Goal: Task Accomplishment & Management: Use online tool/utility

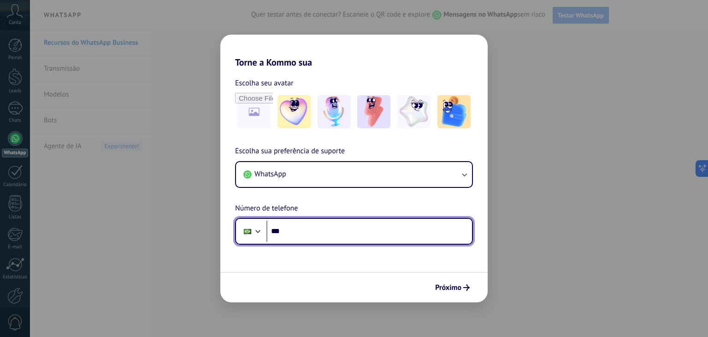
click at [322, 231] on input "***" at bounding box center [369, 230] width 206 height 21
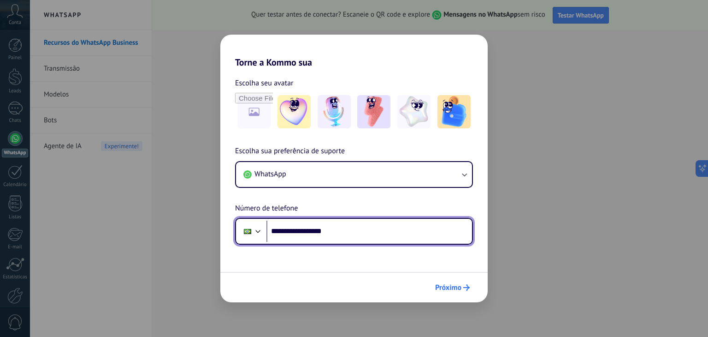
type input "**********"
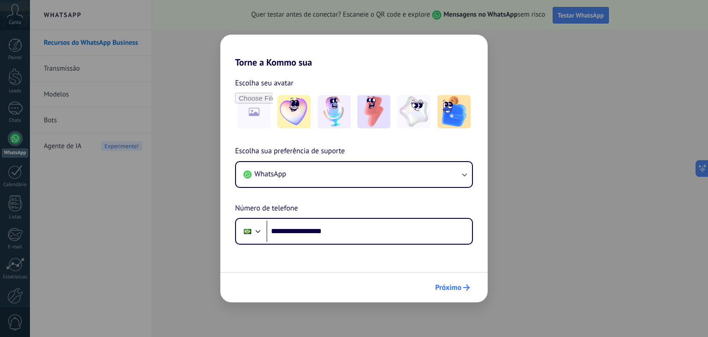
click at [444, 287] on span "Próximo" at bounding box center [448, 287] width 26 height 6
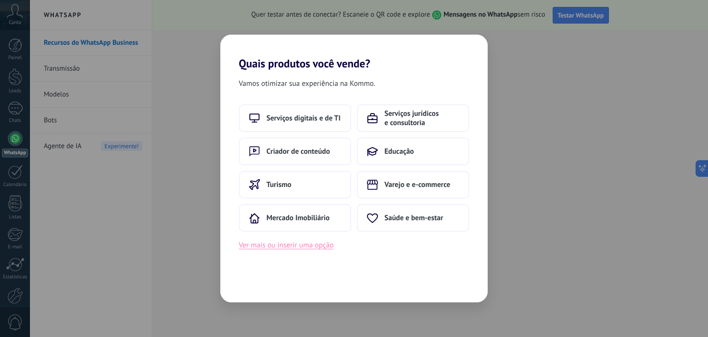
click at [289, 246] on button "Ver mais ou inserir uma opção" at bounding box center [286, 245] width 95 height 12
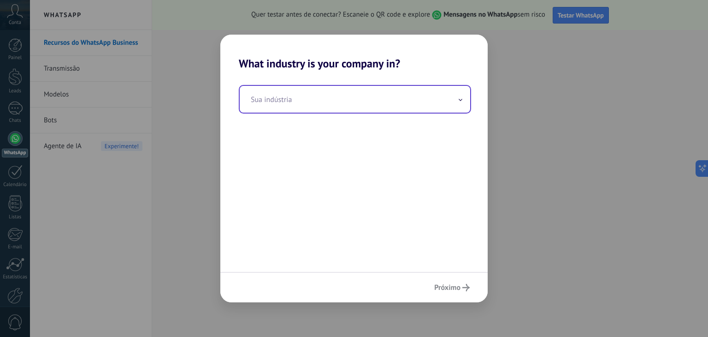
click at [305, 100] on input "text" at bounding box center [355, 99] width 231 height 27
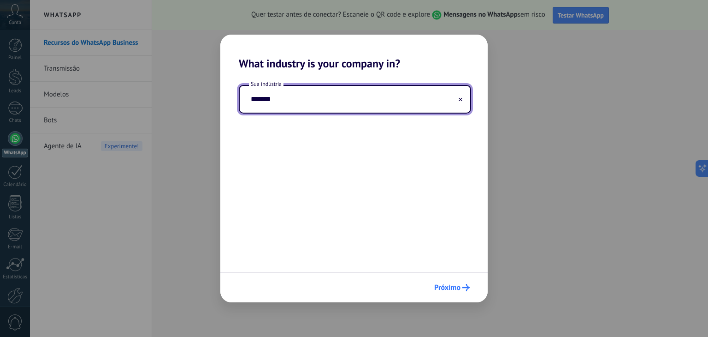
type input "*******"
click at [462, 292] on button "Próximo" at bounding box center [452, 287] width 44 height 16
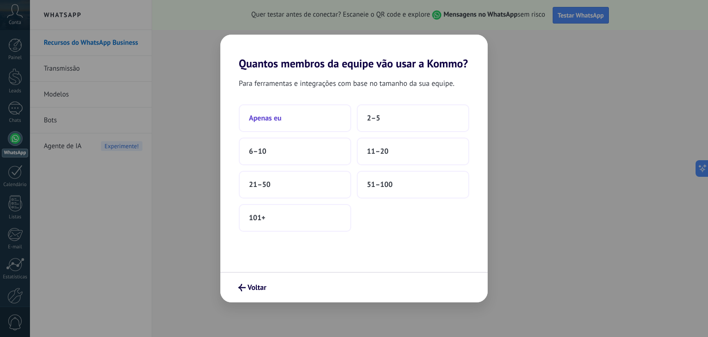
click at [278, 119] on span "Apenas eu" at bounding box center [265, 117] width 33 height 9
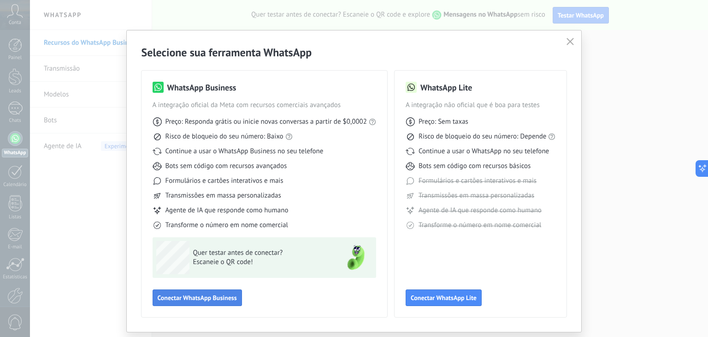
click at [221, 295] on span "Conectar WhatsApp Business" at bounding box center [197, 297] width 79 height 6
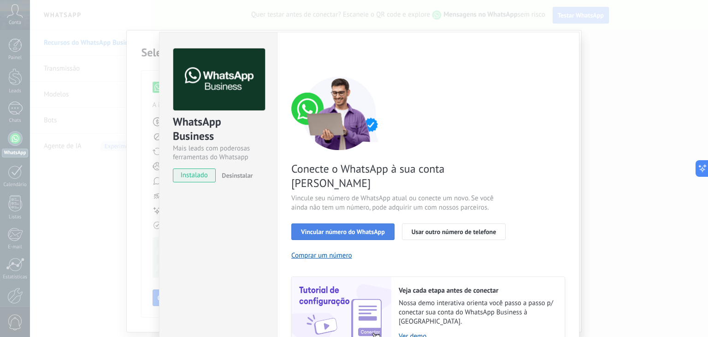
click at [317, 228] on span "Vincular número do WhatsApp" at bounding box center [343, 231] width 84 height 6
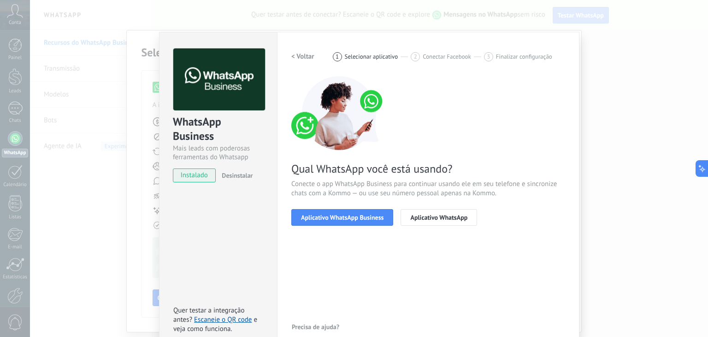
click at [317, 218] on span "Aplicativo WhatsApp Business" at bounding box center [342, 217] width 83 height 6
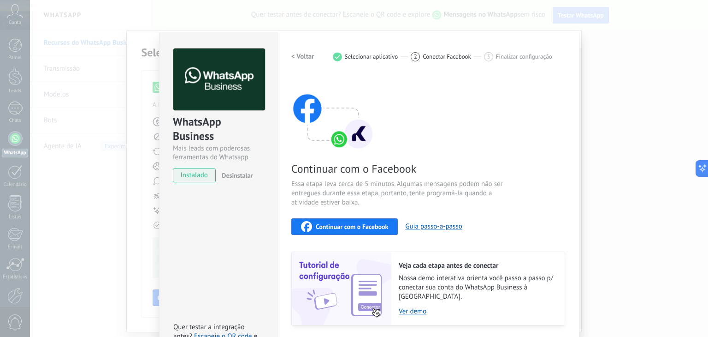
scroll to position [22, 0]
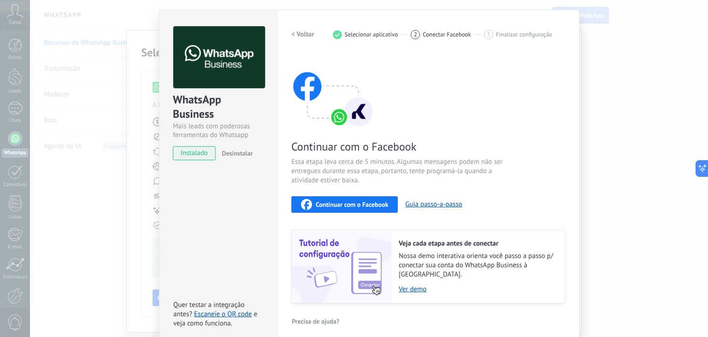
click at [188, 153] on span "instalado" at bounding box center [194, 153] width 42 height 14
click at [376, 207] on div "Continuar com o Facebook" at bounding box center [344, 204] width 87 height 11
click at [419, 205] on button "Guia passo-a-passo" at bounding box center [433, 204] width 57 height 9
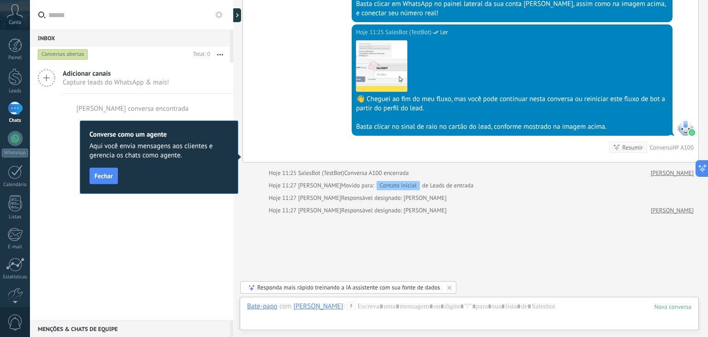
scroll to position [1057, 0]
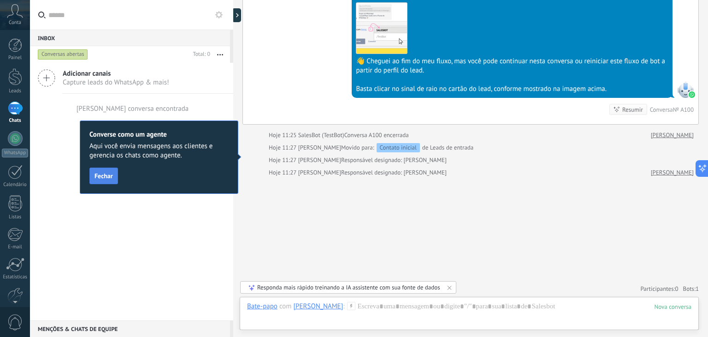
click at [111, 178] on span "Fechar" at bounding box center [104, 175] width 18 height 6
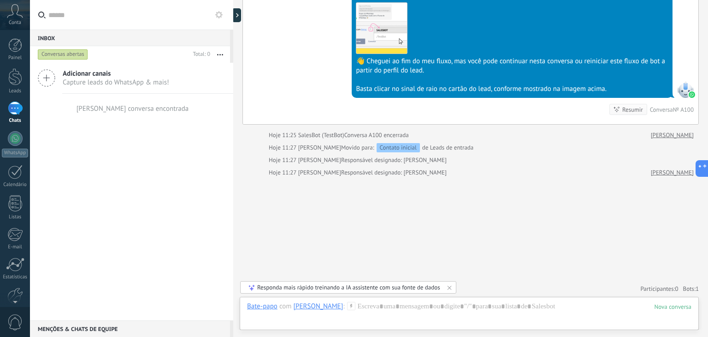
click at [97, 74] on span "Adicionar canais" at bounding box center [116, 73] width 107 height 9
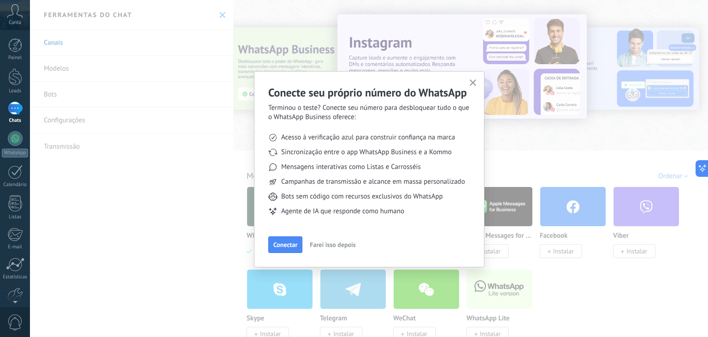
click at [321, 243] on span "Farei isso depois" at bounding box center [333, 244] width 46 height 6
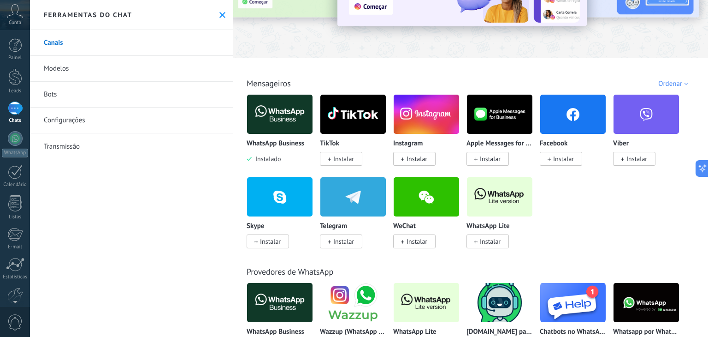
scroll to position [184, 0]
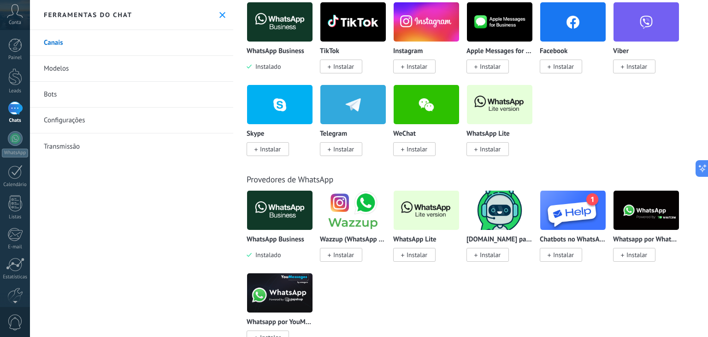
click at [497, 255] on span "Instalar" at bounding box center [490, 254] width 21 height 8
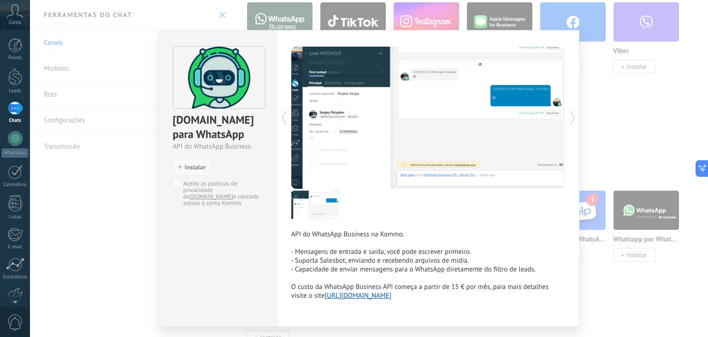
click at [191, 166] on span "Instalar" at bounding box center [195, 167] width 21 height 6
click at [197, 167] on span "Instalar" at bounding box center [195, 167] width 21 height 6
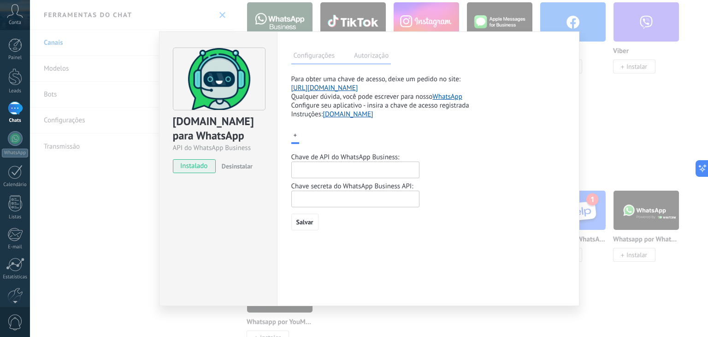
click at [314, 174] on input "text" at bounding box center [355, 169] width 128 height 17
click at [358, 89] on link "https://www.chatarchitect.com/whatsapp/" at bounding box center [324, 87] width 67 height 9
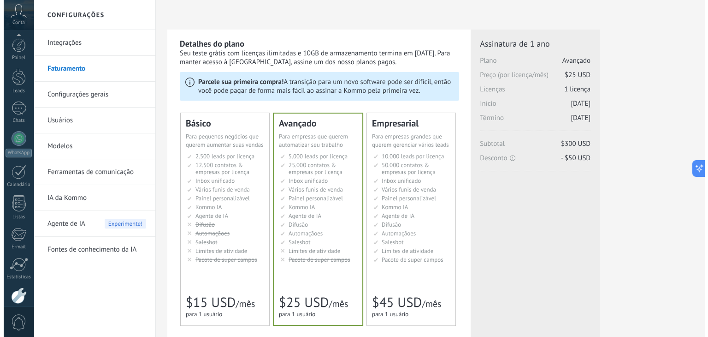
scroll to position [47, 0]
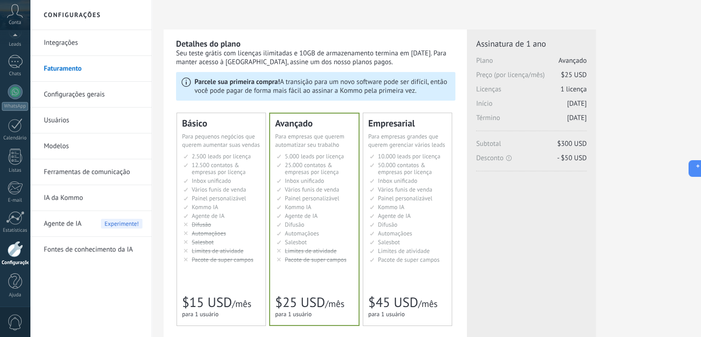
click at [15, 18] on div "Conta" at bounding box center [15, 15] width 30 height 30
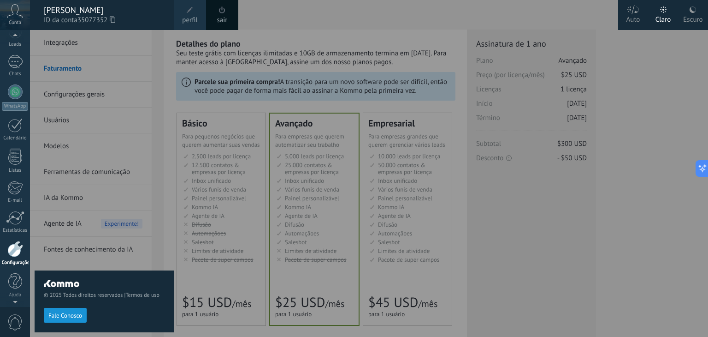
scroll to position [32, 0]
click at [71, 45] on div "© 2025 Todos direitos reservados | Termos de uso Fale Conosco" at bounding box center [104, 183] width 139 height 307
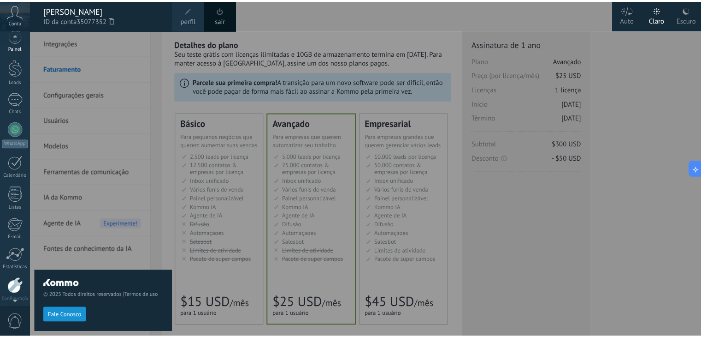
scroll to position [8, 0]
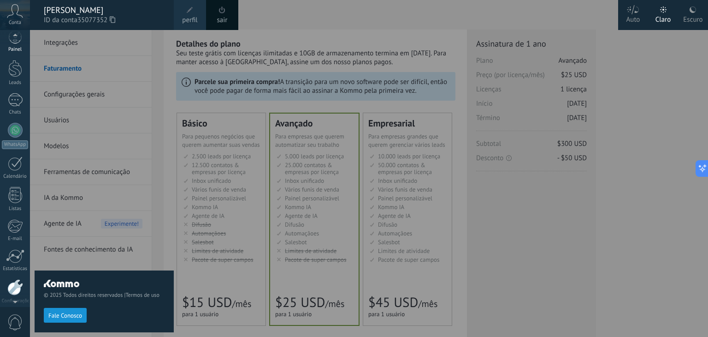
click at [17, 45] on link "Painel" at bounding box center [15, 41] width 30 height 23
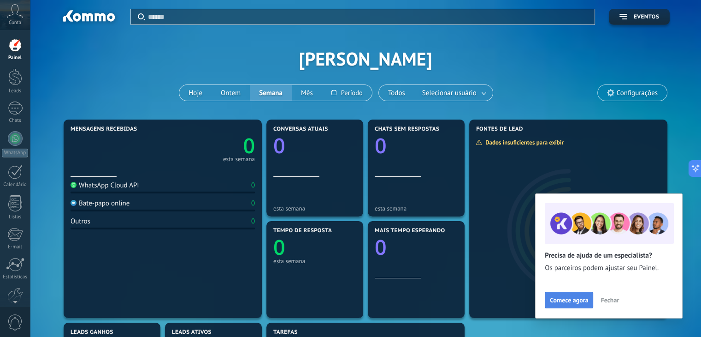
click at [576, 303] on span "Comece agora" at bounding box center [569, 299] width 38 height 6
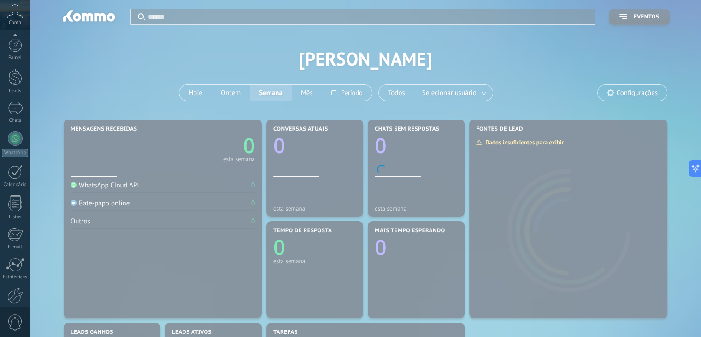
scroll to position [47, 0]
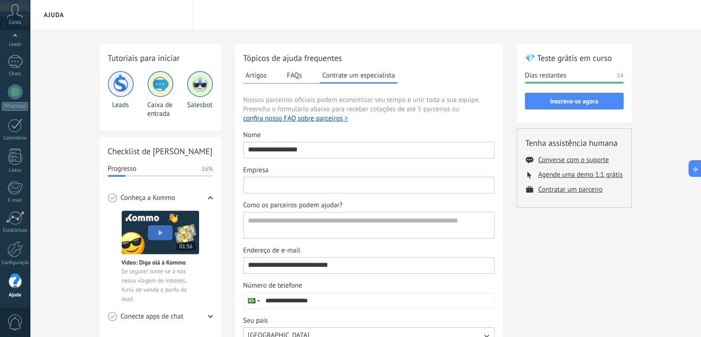
click at [272, 188] on input "Empresa" at bounding box center [369, 184] width 250 height 15
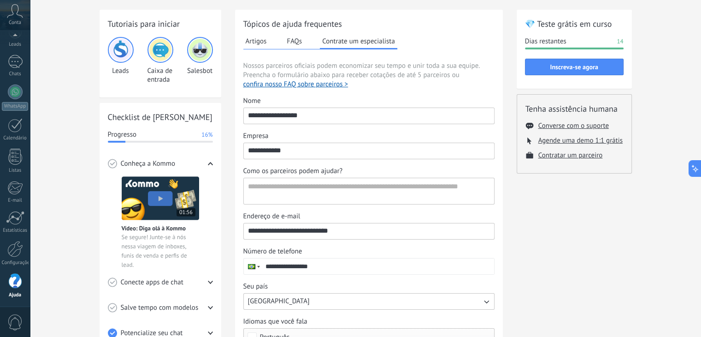
scroll to position [127, 0]
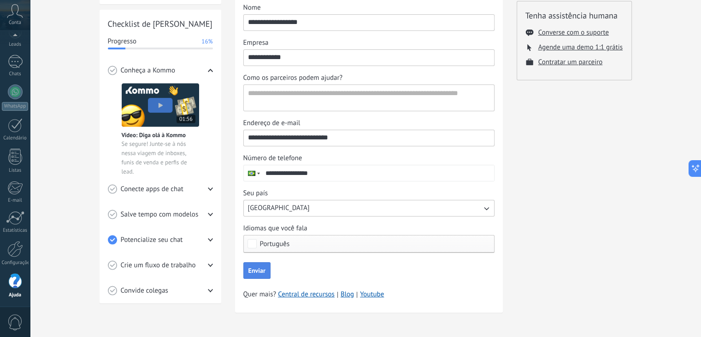
type input "**********"
click at [261, 275] on button "Enviar" at bounding box center [256, 270] width 27 height 17
click at [317, 91] on textarea "**********" at bounding box center [368, 98] width 249 height 26
click at [323, 91] on textarea "**********" at bounding box center [368, 98] width 249 height 26
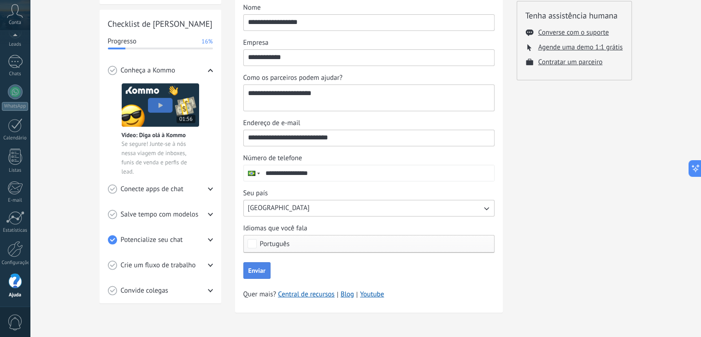
type textarea "**********"
click at [255, 273] on button "Enviar" at bounding box center [256, 270] width 27 height 17
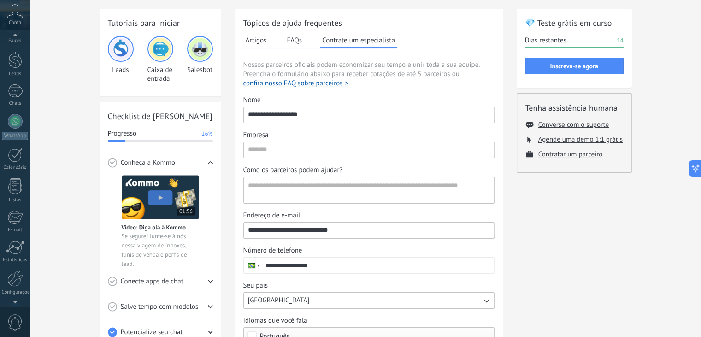
scroll to position [4, 0]
click at [15, 79] on div at bounding box center [15, 73] width 14 height 17
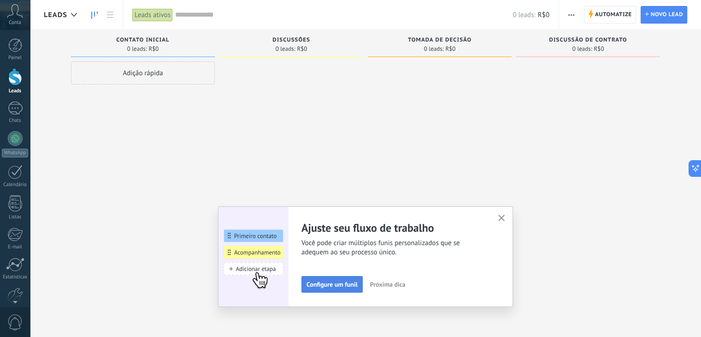
click at [327, 286] on span "Configure um funil" at bounding box center [332, 284] width 51 height 6
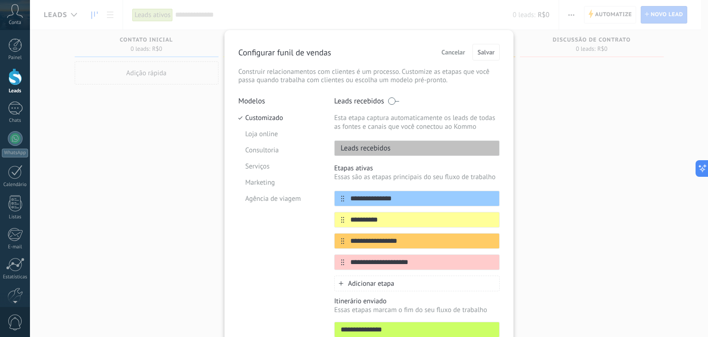
click at [377, 148] on p "Leads recebidos" at bounding box center [363, 147] width 56 height 9
click at [378, 195] on input "**********" at bounding box center [411, 199] width 134 height 10
click at [16, 17] on icon at bounding box center [15, 11] width 16 height 14
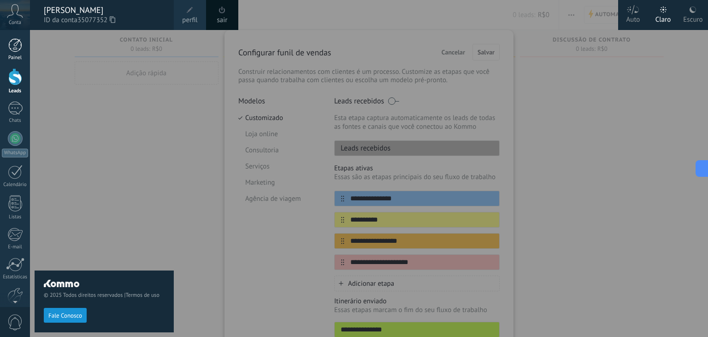
click at [16, 49] on div at bounding box center [15, 45] width 14 height 14
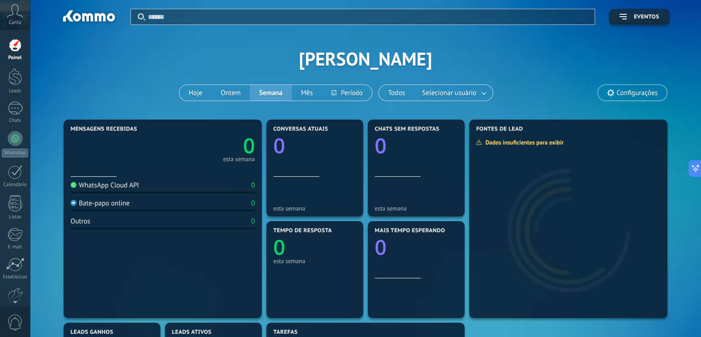
click at [639, 89] on span "Configurações" at bounding box center [637, 93] width 41 height 8
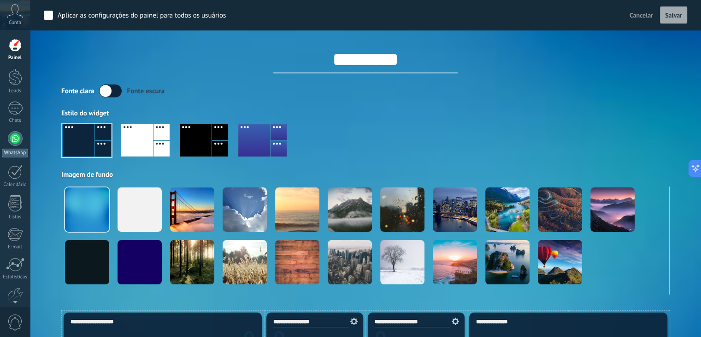
click at [18, 142] on div at bounding box center [15, 138] width 15 height 15
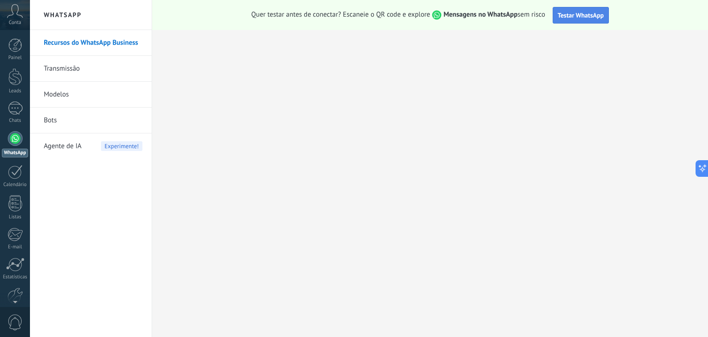
click at [575, 20] on button "Testar WhatsApp" at bounding box center [581, 15] width 56 height 17
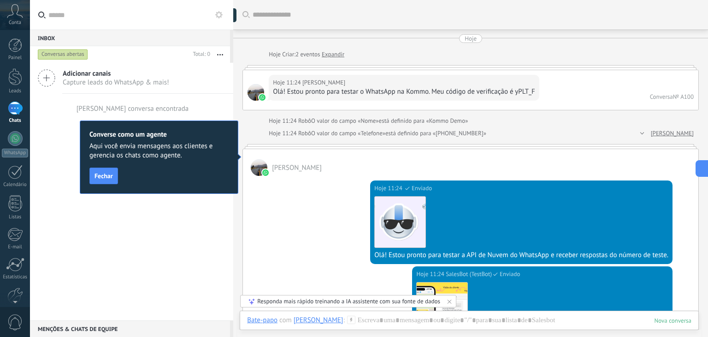
scroll to position [1019, 0]
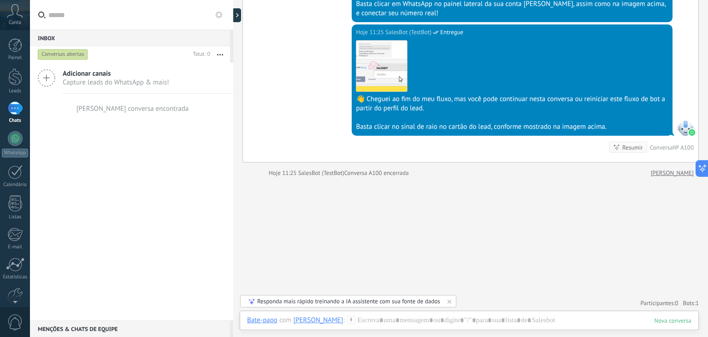
click at [18, 15] on icon at bounding box center [15, 11] width 16 height 14
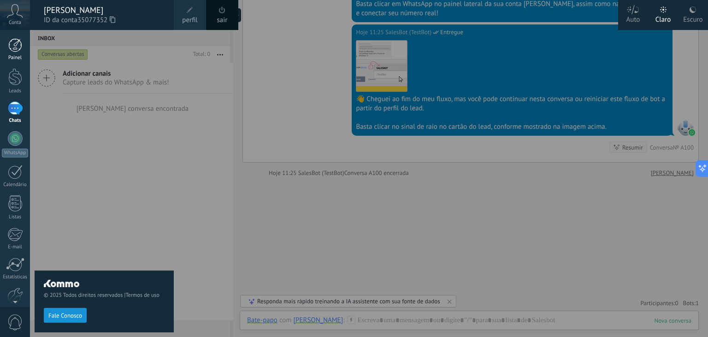
click at [18, 46] on div at bounding box center [15, 45] width 14 height 14
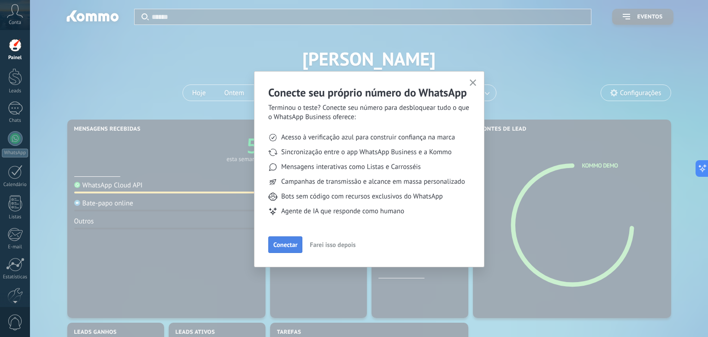
click at [284, 243] on span "Conectar" at bounding box center [285, 244] width 24 height 6
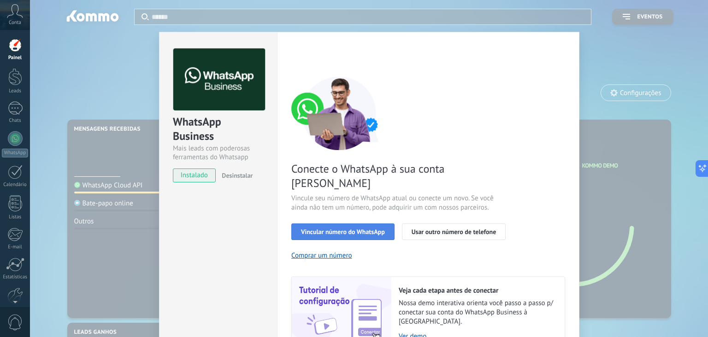
click at [358, 228] on span "Vincular número do WhatsApp" at bounding box center [343, 231] width 84 height 6
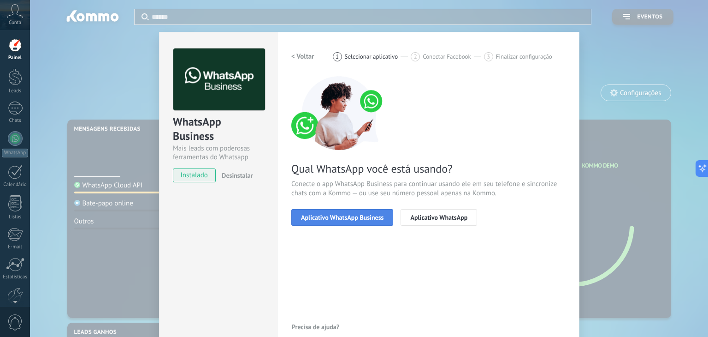
click at [356, 220] on span "Aplicativo WhatsApp Business" at bounding box center [342, 217] width 83 height 6
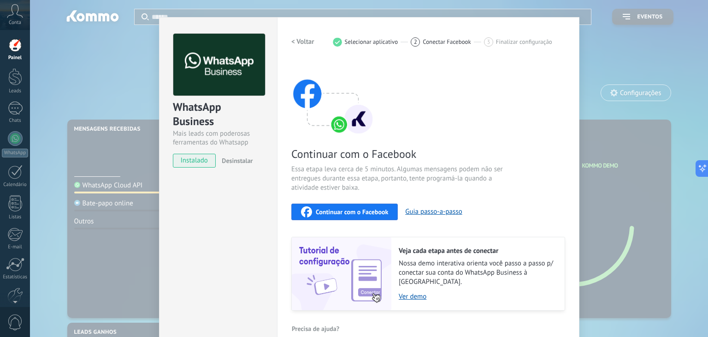
scroll to position [22, 0]
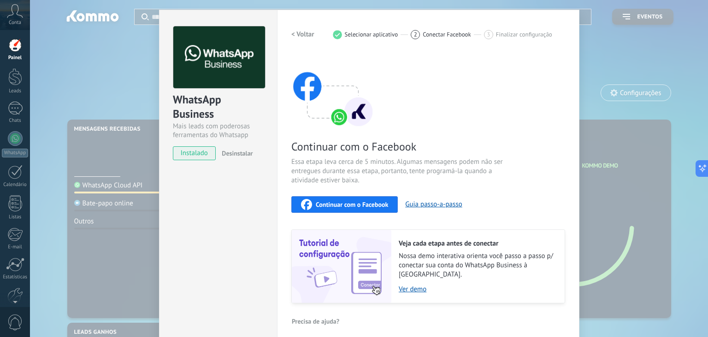
click at [103, 163] on div "WhatsApp Business Mais leads com poderosas ferramentas do Whatsapp instalado De…" at bounding box center [369, 168] width 678 height 337
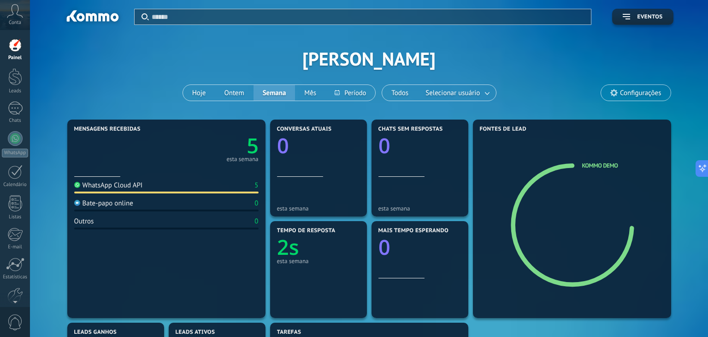
scroll to position [0, 0]
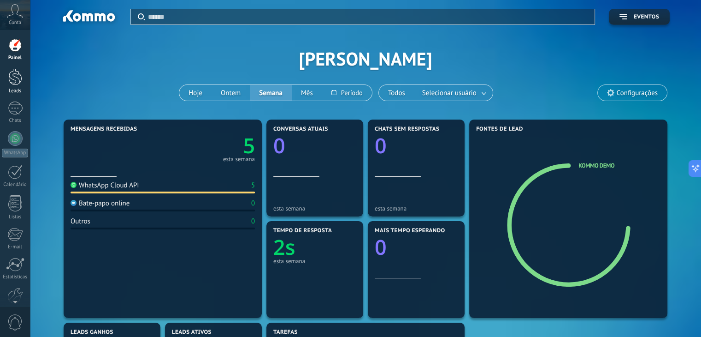
click at [15, 85] on link "Leads" at bounding box center [15, 81] width 30 height 26
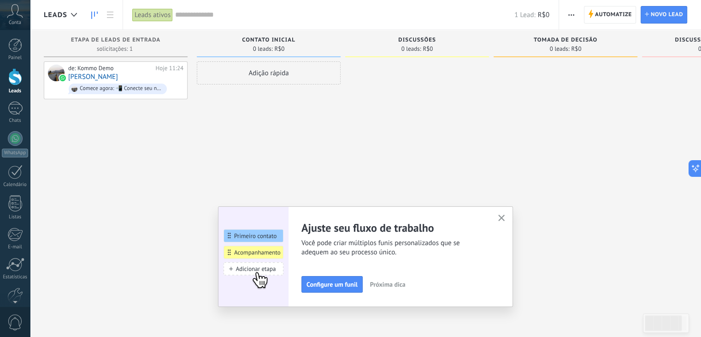
click at [505, 219] on use "button" at bounding box center [501, 217] width 7 height 7
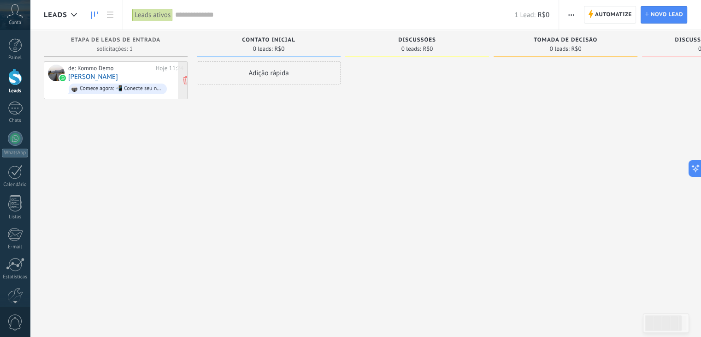
click at [153, 83] on div "Comece agora: 📲 Conecte seu número do WhatsApp 💬" at bounding box center [118, 88] width 98 height 11
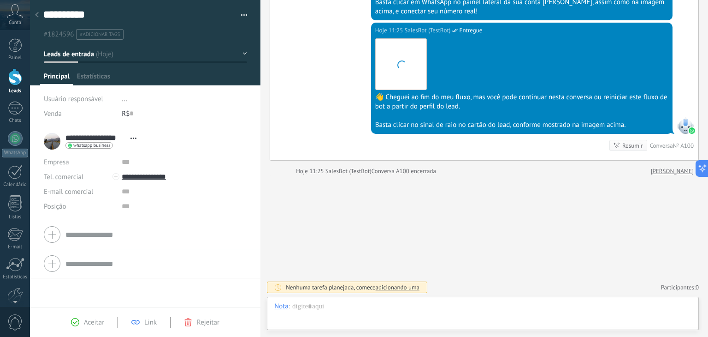
scroll to position [13, 0]
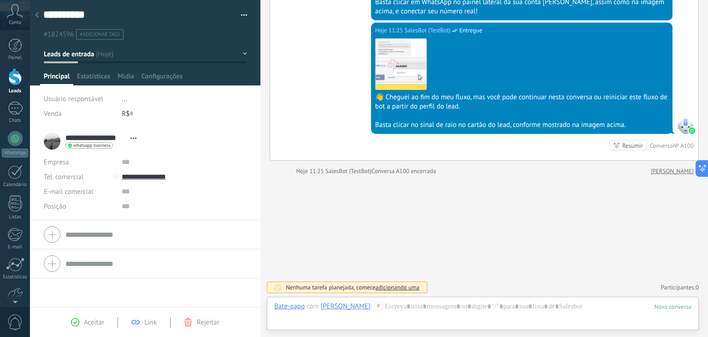
click at [90, 323] on span "Aceitar" at bounding box center [94, 322] width 20 height 9
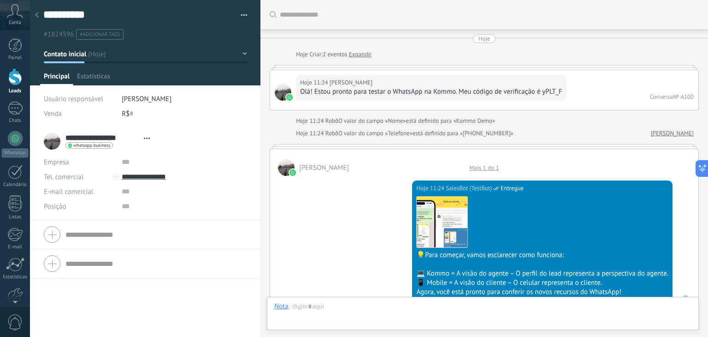
type textarea "**********"
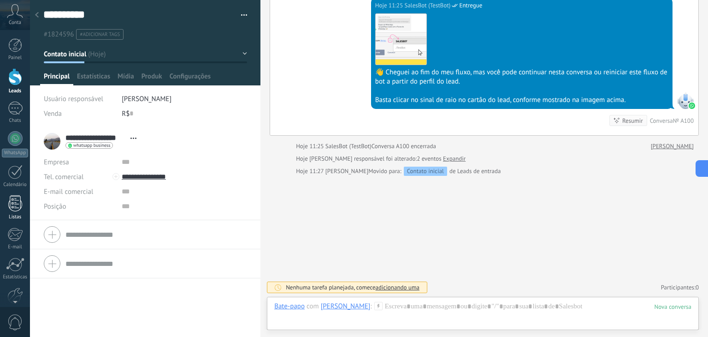
click at [13, 209] on div at bounding box center [15, 203] width 14 height 16
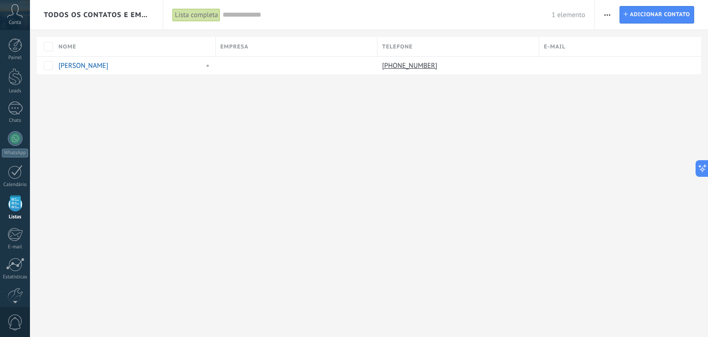
scroll to position [24, 0]
click at [251, 15] on input "text" at bounding box center [387, 15] width 329 height 10
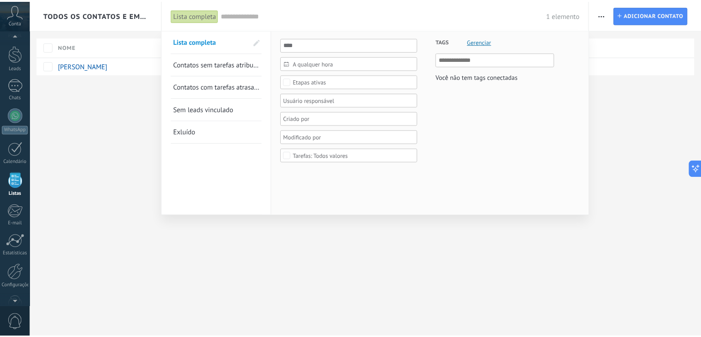
scroll to position [0, 0]
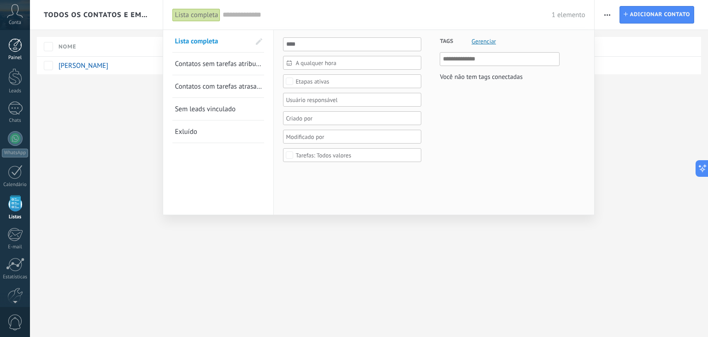
click at [17, 51] on div at bounding box center [15, 45] width 14 height 14
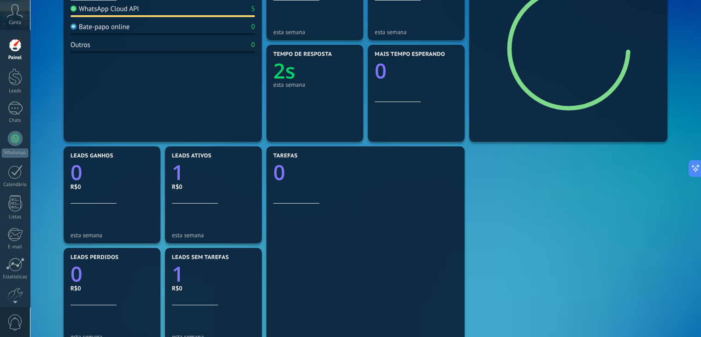
scroll to position [131, 0]
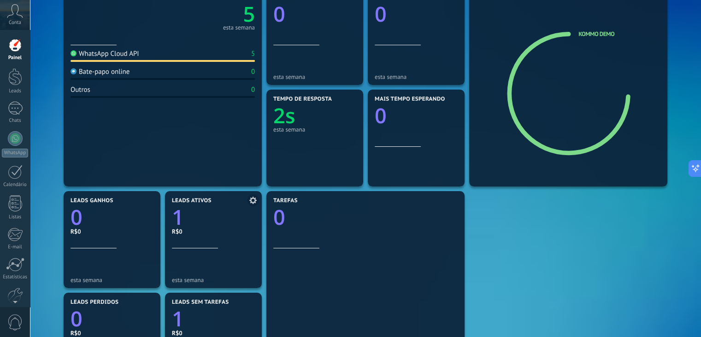
click at [188, 224] on icon "1" at bounding box center [213, 214] width 83 height 21
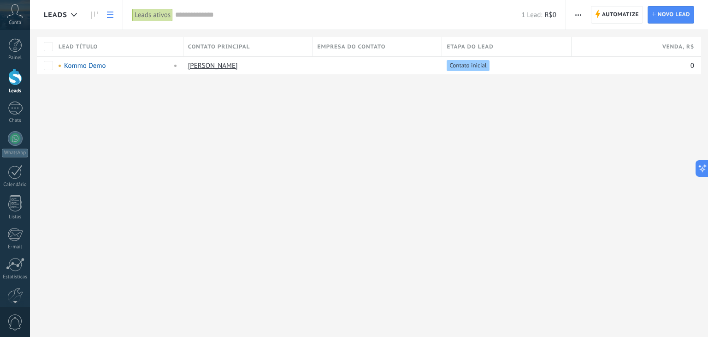
click at [16, 12] on icon at bounding box center [15, 11] width 16 height 14
